Goal: Communication & Community: Participate in discussion

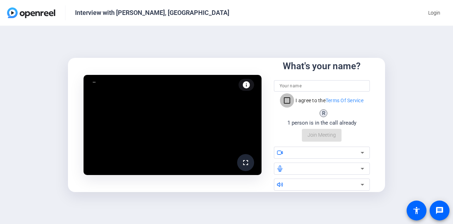
click at [282, 98] on input "I agree to the Terms Of Service" at bounding box center [287, 100] width 14 height 14
checkbox input "true"
click at [292, 85] on input at bounding box center [322, 85] width 85 height 9
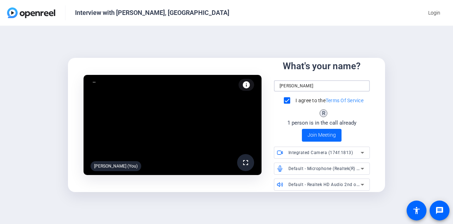
type input "[PERSON_NAME]"
click at [313, 136] on span "Join Meeting" at bounding box center [322, 134] width 28 height 7
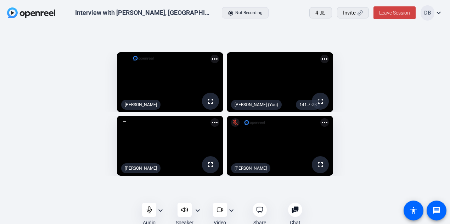
click at [160, 210] on mat-icon "expand_more" at bounding box center [160, 210] width 9 height 9
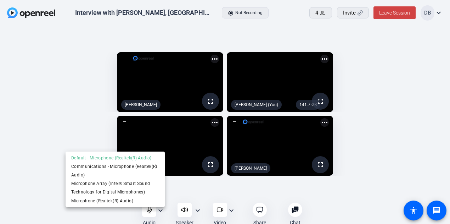
click at [52, 180] on div at bounding box center [225, 112] width 450 height 224
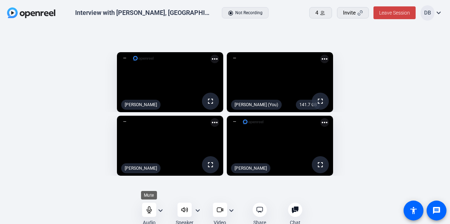
click at [147, 205] on div at bounding box center [149, 209] width 14 height 14
click at [147, 209] on icon at bounding box center [149, 209] width 6 height 6
click at [151, 213] on div at bounding box center [149, 209] width 14 height 14
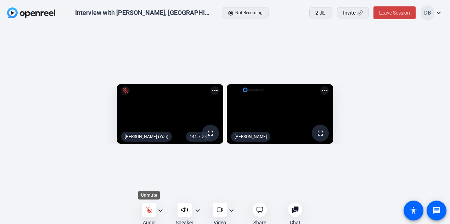
click at [148, 211] on icon at bounding box center [149, 209] width 7 height 7
click at [388, 14] on span "Leave Session" at bounding box center [394, 13] width 31 height 6
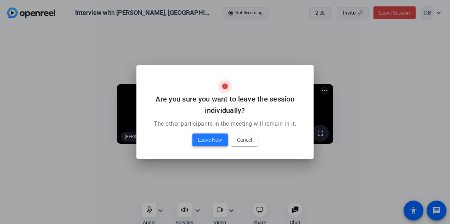
click at [202, 137] on span "Leave Now" at bounding box center [210, 139] width 24 height 9
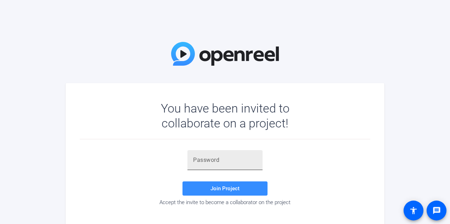
click at [211, 162] on input "text" at bounding box center [225, 159] width 64 height 9
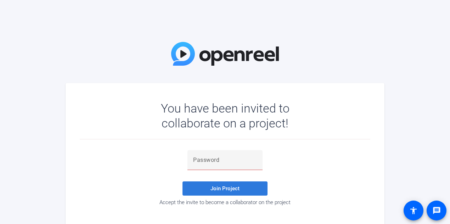
click at [217, 188] on span "Join Project" at bounding box center [224, 188] width 29 height 6
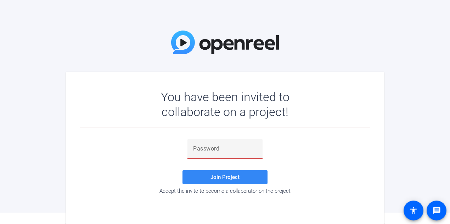
click at [222, 176] on span "Join Project" at bounding box center [224, 177] width 29 height 6
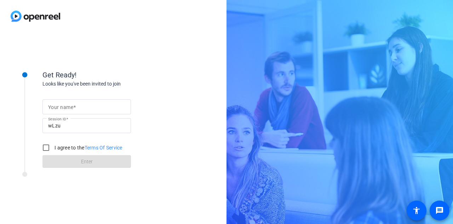
click at [72, 108] on mat-label "Your name" at bounding box center [60, 107] width 25 height 6
click at [72, 108] on input "Your name" at bounding box center [86, 106] width 77 height 9
type input "[PERSON_NAME]"
click at [44, 144] on input "I agree to the Terms Of Service" at bounding box center [46, 147] width 14 height 14
checkbox input "true"
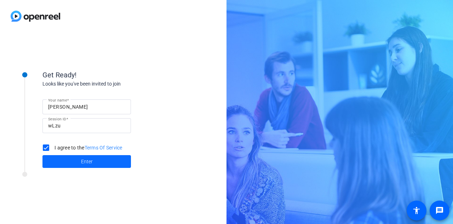
click at [72, 158] on span at bounding box center [87, 161] width 89 height 17
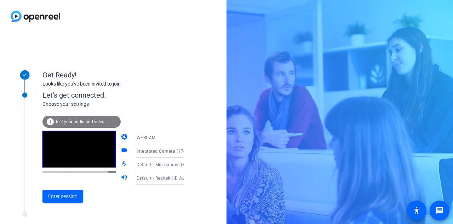
click at [72, 121] on span "Test your audio and video" at bounding box center [79, 121] width 49 height 5
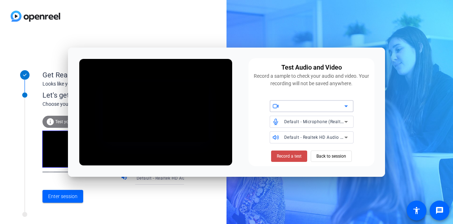
click at [291, 155] on span "Record a test" at bounding box center [289, 156] width 25 height 6
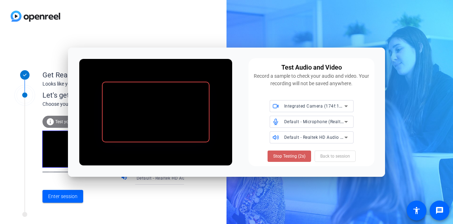
click at [288, 155] on span "Stop Testing (2s)" at bounding box center [289, 156] width 32 height 6
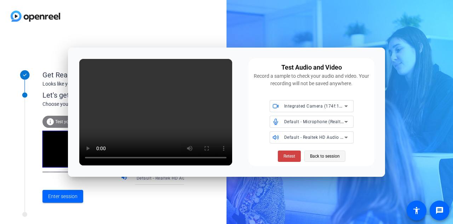
click at [321, 157] on span "Back to session" at bounding box center [325, 155] width 30 height 13
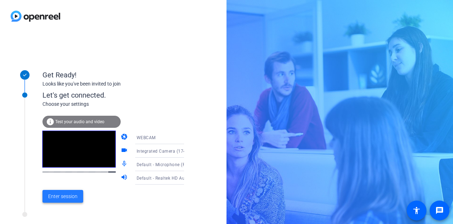
click at [66, 198] on span "Enter session" at bounding box center [62, 195] width 29 height 7
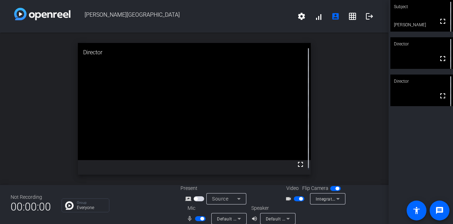
scroll to position [8, 0]
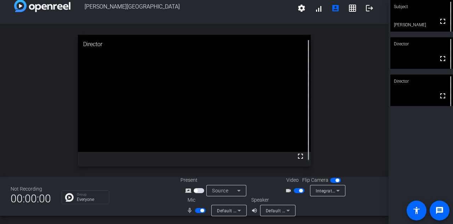
click at [187, 209] on mat-icon "mic_none" at bounding box center [191, 210] width 9 height 9
click at [44, 138] on div "open_in_new Director fullscreen" at bounding box center [194, 100] width 389 height 152
